Goal: Task Accomplishment & Management: Complete application form

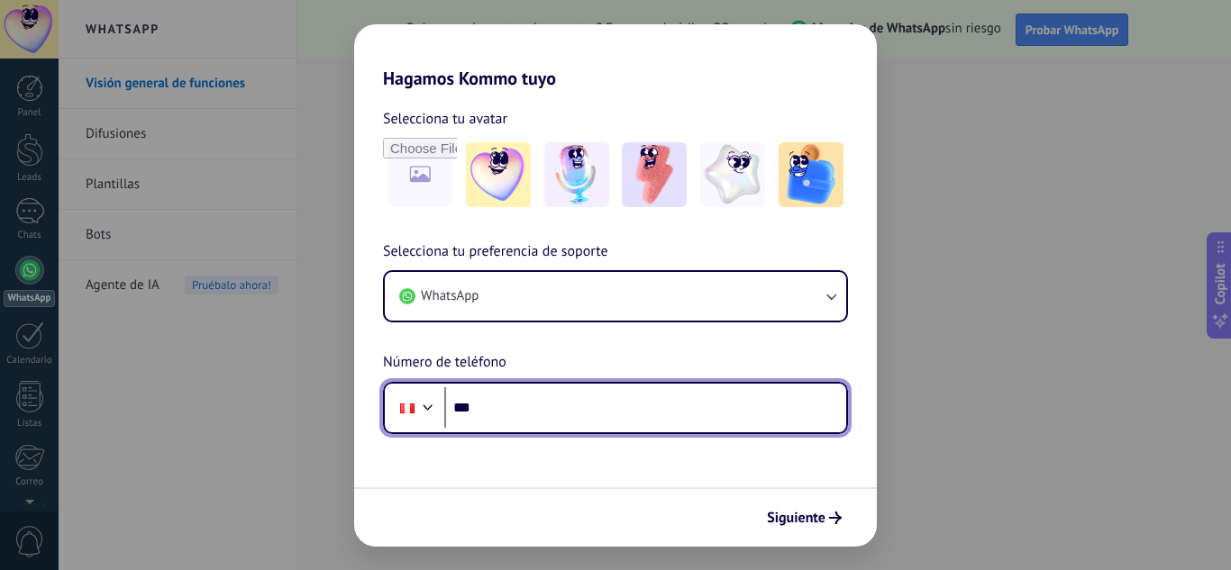
click at [480, 409] on input "***" at bounding box center [645, 407] width 402 height 41
click at [484, 417] on input "***" at bounding box center [645, 407] width 402 height 41
type input "**********"
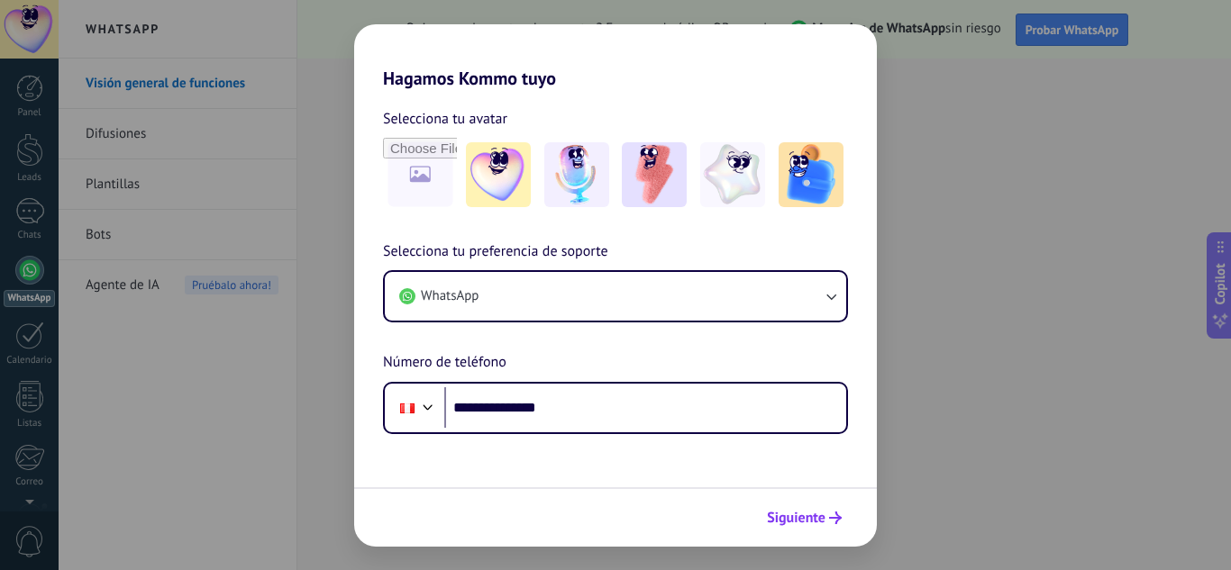
click at [802, 514] on span "Siguiente" at bounding box center [796, 518] width 59 height 13
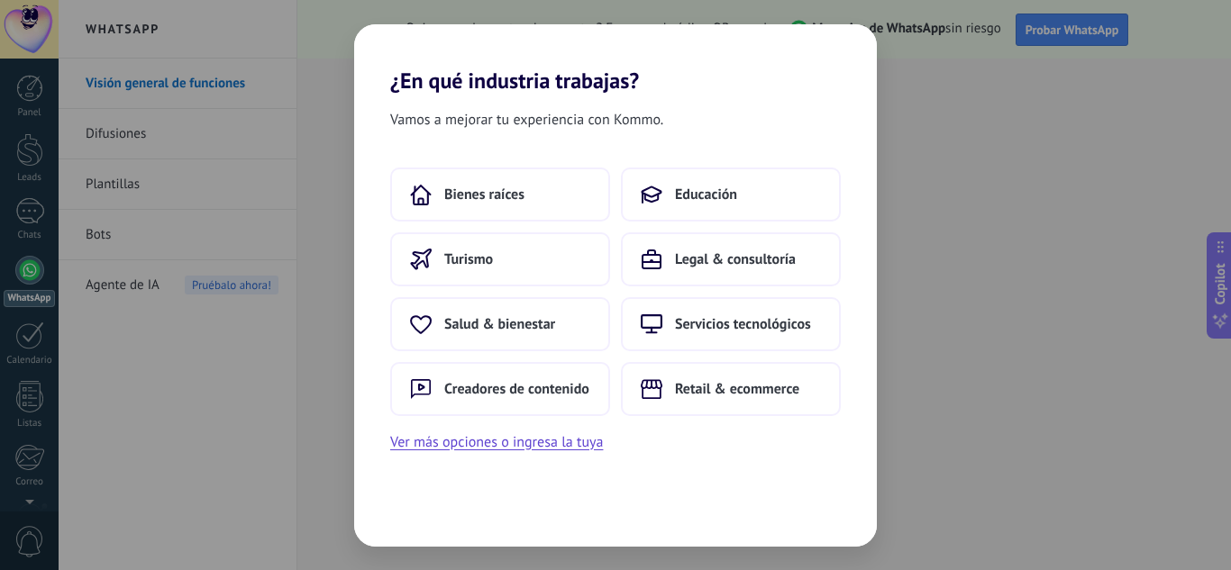
drag, startPoint x: 932, startPoint y: 373, endPoint x: 907, endPoint y: 375, distance: 24.4
click at [931, 374] on div "¿En qué industria trabajas? Vamos a mejorar tu experiencia con Kommo. Bienes ra…" at bounding box center [615, 285] width 1231 height 570
click at [309, 446] on div "¿En qué industria trabajas? Vamos a mejorar tu experiencia con Kommo. Bienes ra…" at bounding box center [615, 285] width 1231 height 570
drag, startPoint x: 320, startPoint y: 114, endPoint x: 341, endPoint y: 146, distance: 38.5
click at [323, 114] on div "¿En qué industria trabajas? Vamos a mejorar tu experiencia con Kommo. Bienes ra…" at bounding box center [615, 285] width 1231 height 570
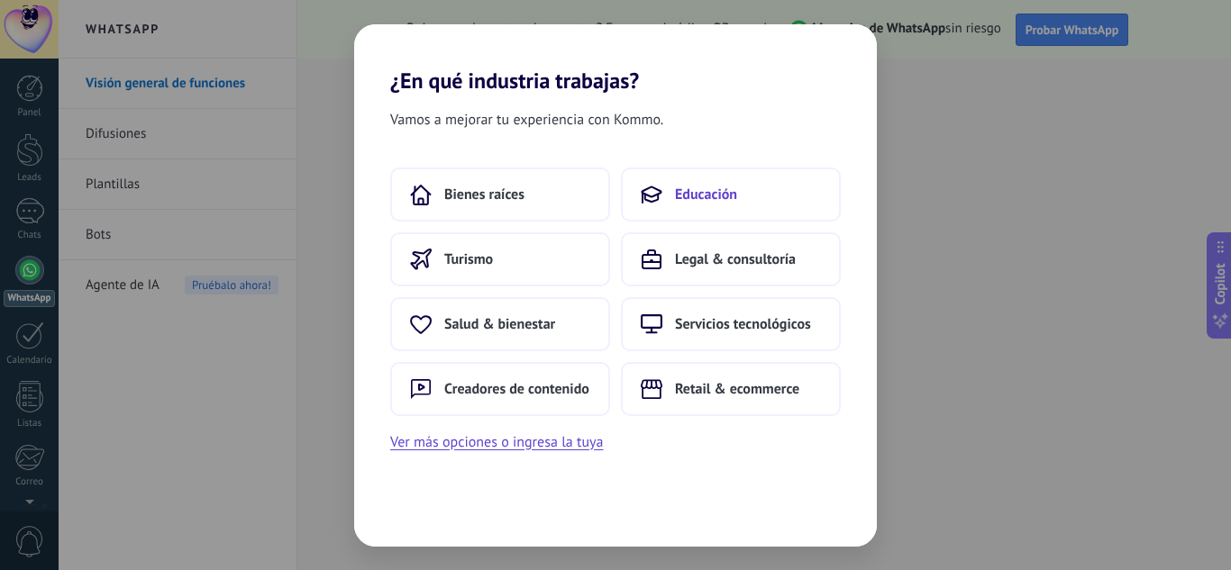
click at [693, 198] on span "Educación" at bounding box center [706, 195] width 62 height 18
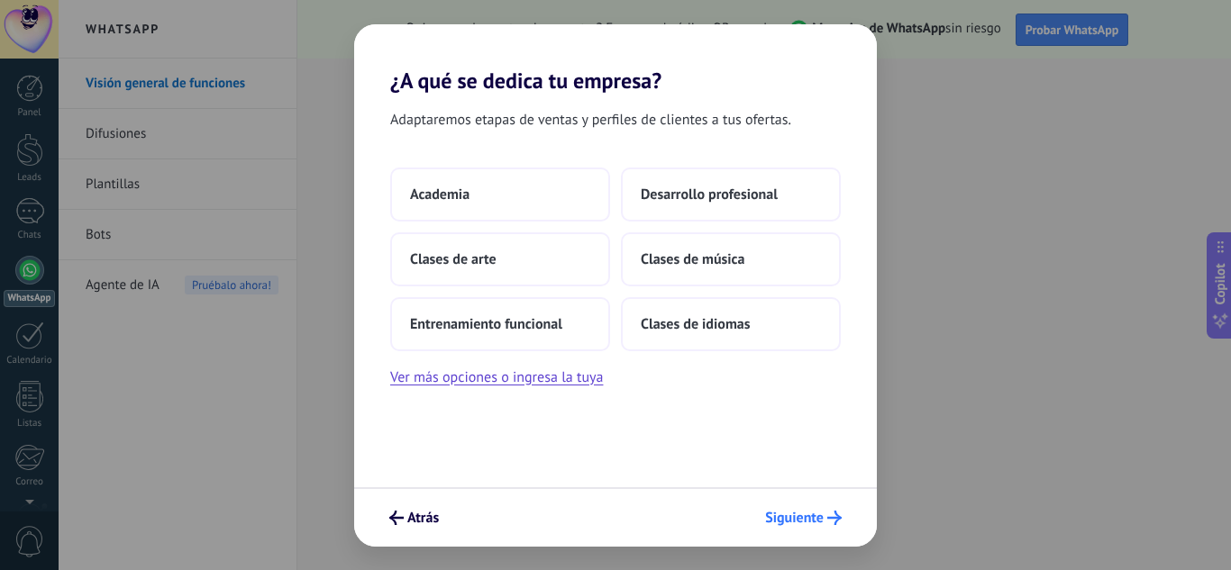
click at [817, 514] on span "Siguiente" at bounding box center [794, 518] width 59 height 13
drag, startPoint x: 827, startPoint y: 508, endPoint x: 817, endPoint y: 509, distance: 10.0
click at [824, 508] on button "Siguiente" at bounding box center [803, 518] width 93 height 31
click at [788, 512] on span "Siguiente" at bounding box center [794, 518] width 59 height 13
click at [520, 175] on button "Academia" at bounding box center [500, 195] width 220 height 54
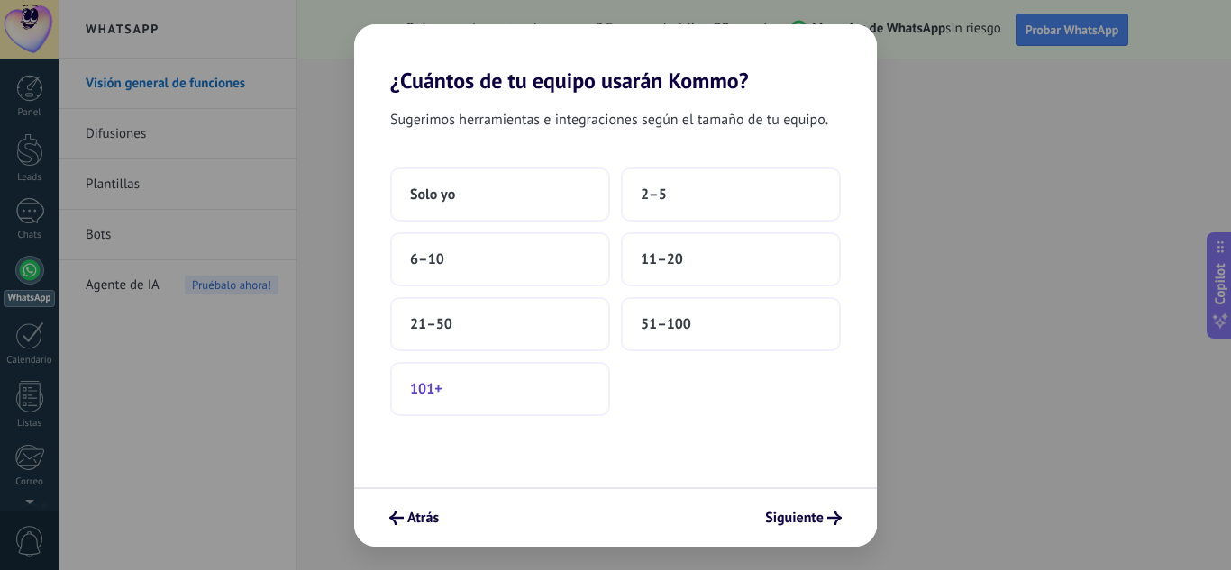
click at [531, 393] on button "101+" at bounding box center [500, 389] width 220 height 54
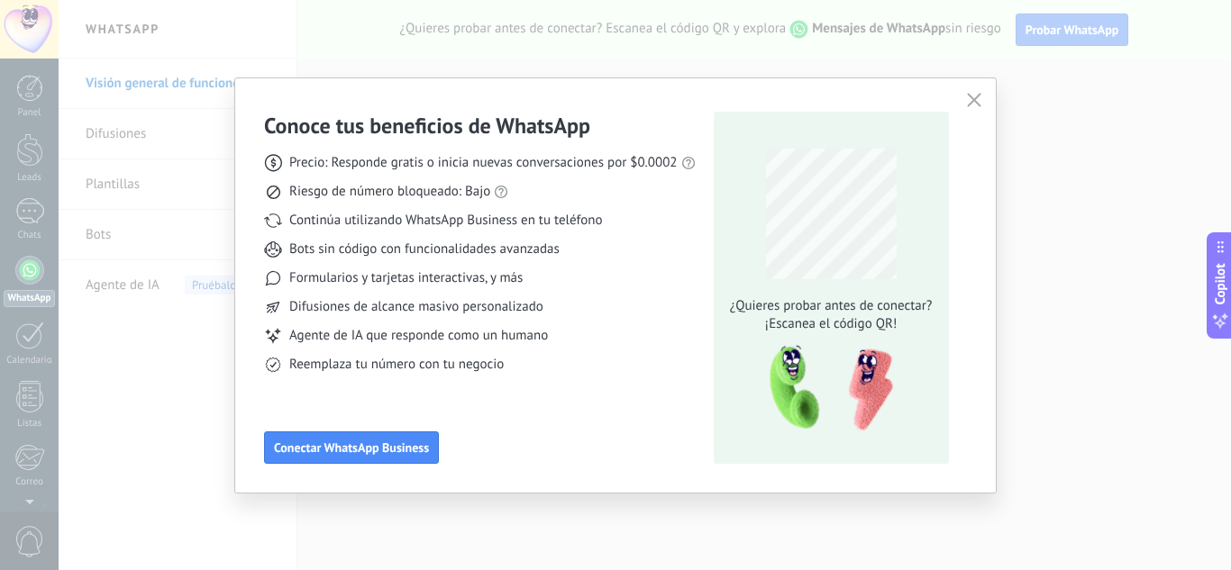
drag, startPoint x: 793, startPoint y: 0, endPoint x: 1109, endPoint y: 226, distance: 388.8
click at [1109, 226] on div "Conoce tus beneficios de WhatsApp Precio: Responde gratis o inicia nuevas conve…" at bounding box center [615, 285] width 1231 height 570
click at [985, 97] on button "button" at bounding box center [973, 100] width 23 height 25
